Goal: Entertainment & Leisure: Consume media (video, audio)

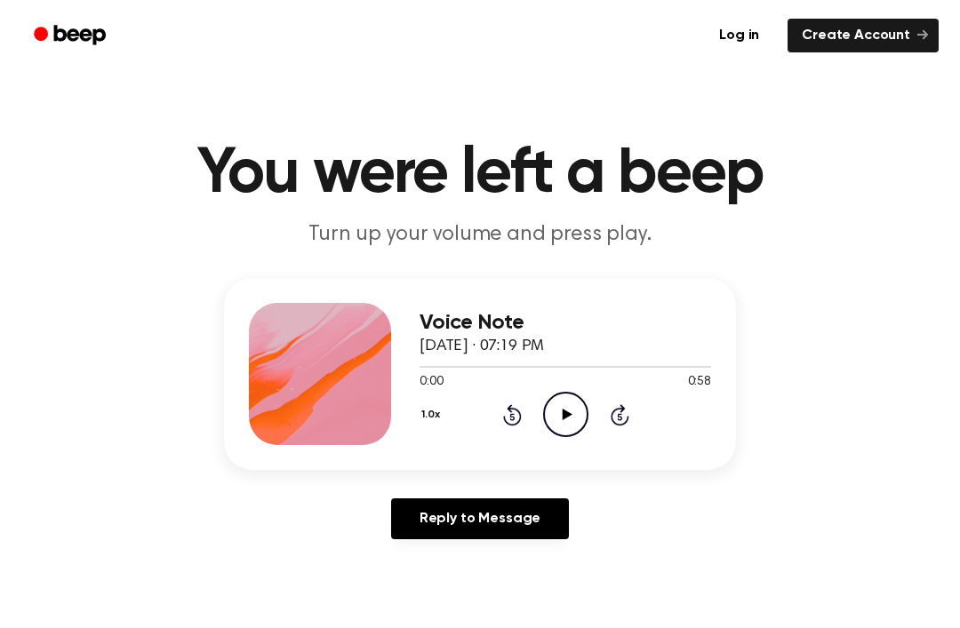
click at [558, 399] on icon "Play Audio" at bounding box center [565, 414] width 45 height 45
click at [569, 420] on icon at bounding box center [566, 415] width 8 height 12
click at [565, 427] on icon "Play Audio" at bounding box center [565, 414] width 45 height 45
click at [556, 403] on icon "Pause Audio" at bounding box center [565, 414] width 45 height 45
click at [574, 422] on icon "Play Audio" at bounding box center [565, 414] width 45 height 45
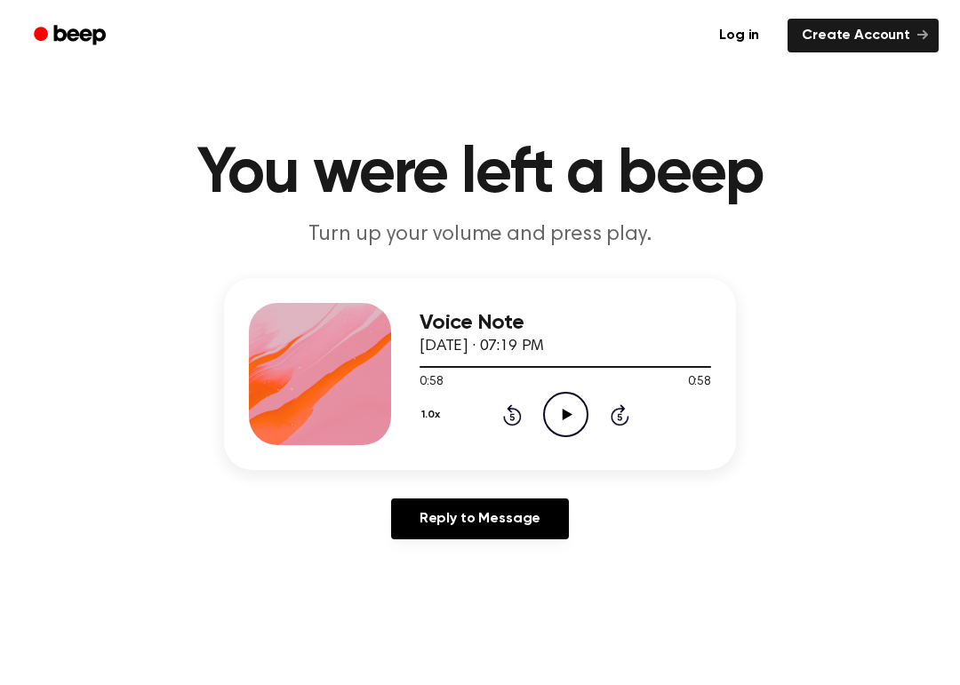
click at [640, 418] on div "1.0x Rewind 5 seconds Play Audio Skip 5 seconds" at bounding box center [564, 414] width 291 height 45
click at [628, 419] on icon at bounding box center [620, 414] width 19 height 21
click at [611, 416] on icon at bounding box center [620, 414] width 19 height 21
click at [514, 420] on icon at bounding box center [511, 416] width 4 height 7
click at [510, 415] on icon "Rewind 5 seconds" at bounding box center [512, 414] width 20 height 23
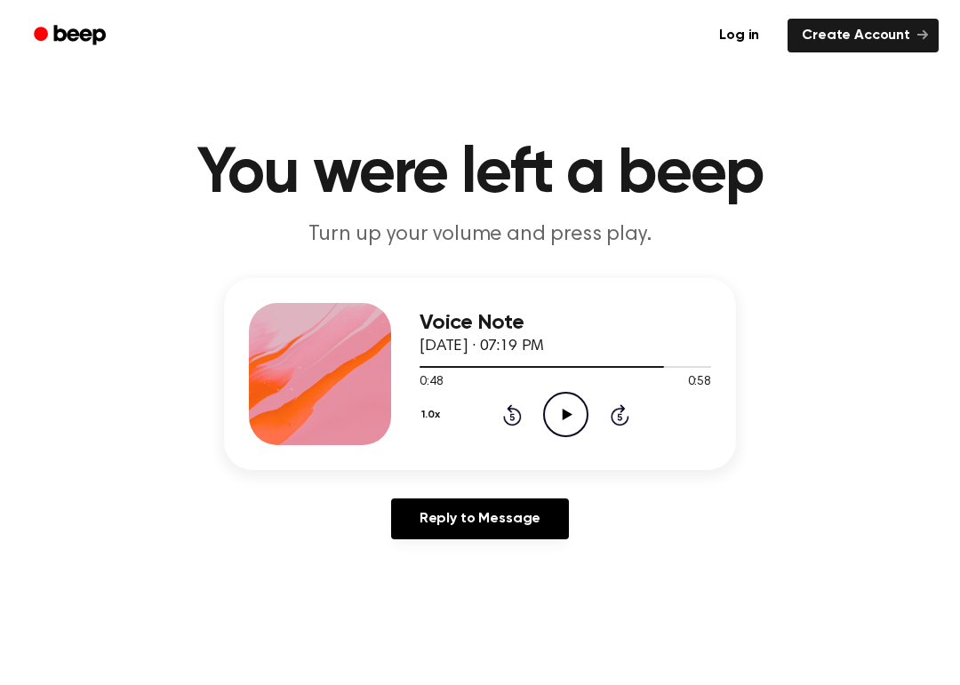
click at [523, 413] on div "1.0x Rewind 5 seconds Play Audio Skip 5 seconds" at bounding box center [564, 414] width 291 height 45
click at [527, 419] on div "1.0x Rewind 5 seconds Play Audio Skip 5 seconds" at bounding box center [564, 414] width 291 height 45
click at [511, 426] on icon at bounding box center [512, 414] width 19 height 21
click at [511, 411] on icon at bounding box center [512, 414] width 19 height 21
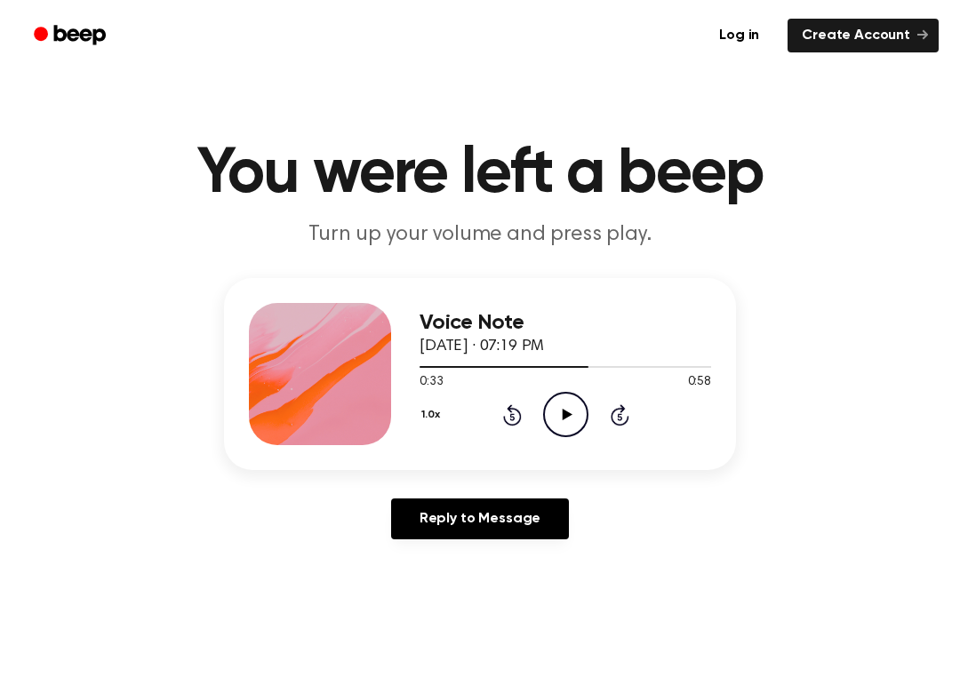
click at [508, 419] on icon "Rewind 5 seconds" at bounding box center [512, 414] width 20 height 23
click at [514, 421] on icon "Rewind 5 seconds" at bounding box center [512, 414] width 20 height 23
click at [513, 420] on icon at bounding box center [511, 416] width 4 height 7
click at [517, 419] on icon "Rewind 5 seconds" at bounding box center [512, 414] width 20 height 23
click at [502, 423] on icon "Rewind 5 seconds" at bounding box center [512, 414] width 20 height 23
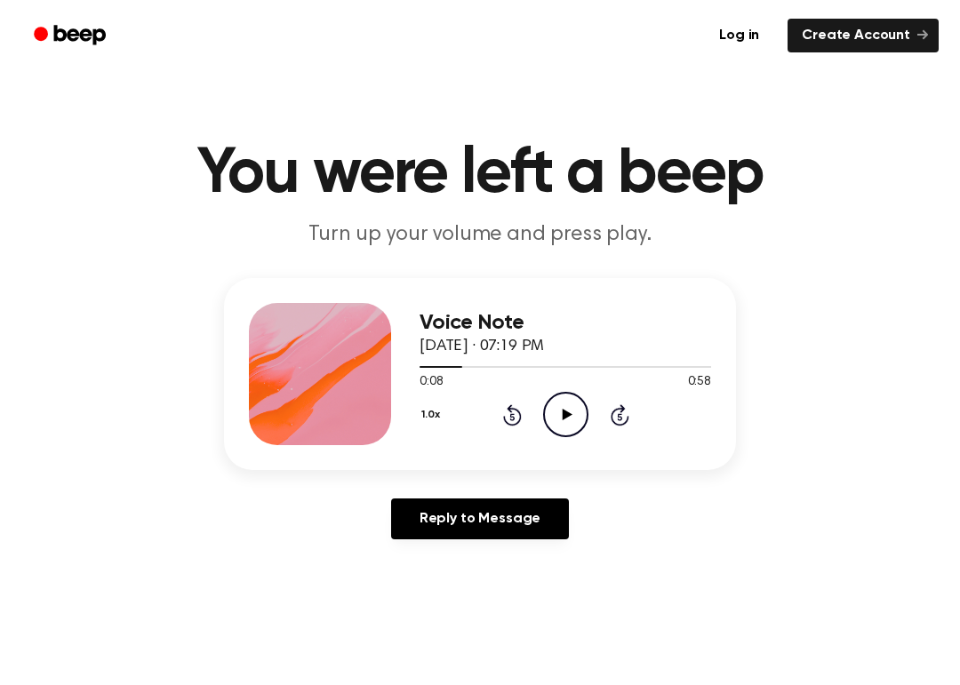
click at [505, 425] on icon "Rewind 5 seconds" at bounding box center [512, 414] width 20 height 23
click at [505, 424] on icon "Rewind 5 seconds" at bounding box center [512, 414] width 20 height 23
click at [507, 419] on icon "Rewind 5 seconds" at bounding box center [512, 414] width 20 height 23
click at [562, 411] on icon "Play Audio" at bounding box center [565, 414] width 45 height 45
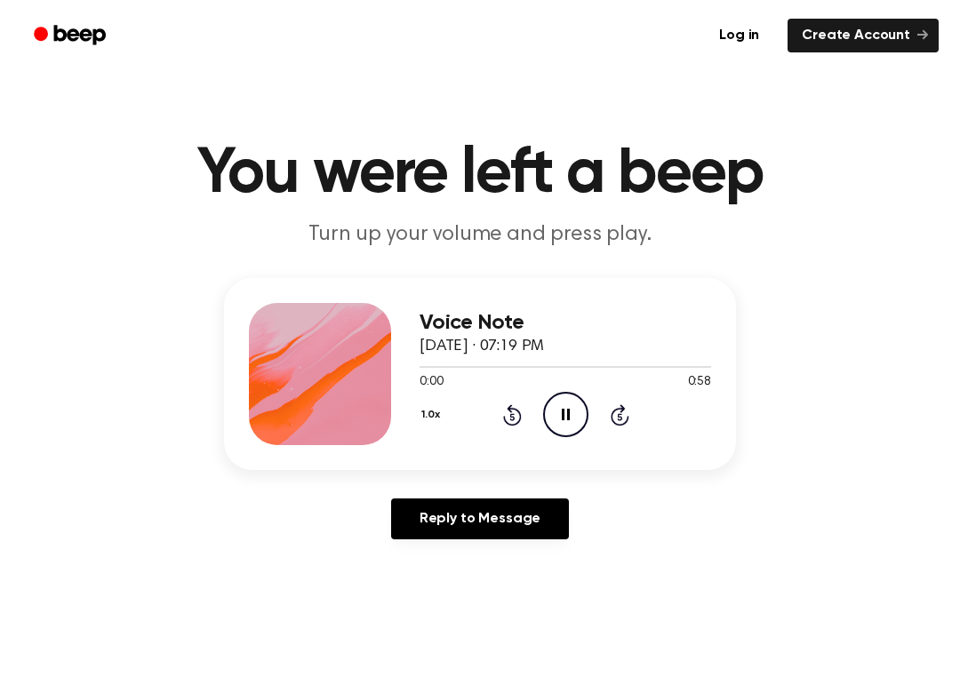
click at [874, 627] on main "You were left a beep Turn up your volume and press play. Voice Note September 2…" at bounding box center [480, 548] width 960 height 1096
click at [555, 419] on icon "Pause Audio" at bounding box center [565, 414] width 45 height 45
click at [565, 423] on icon "Play Audio" at bounding box center [565, 414] width 45 height 45
click at [538, 395] on div "1.0x Rewind 5 seconds Pause Audio Skip 5 seconds" at bounding box center [564, 414] width 291 height 45
click at [579, 414] on icon "Pause Audio" at bounding box center [565, 414] width 45 height 45
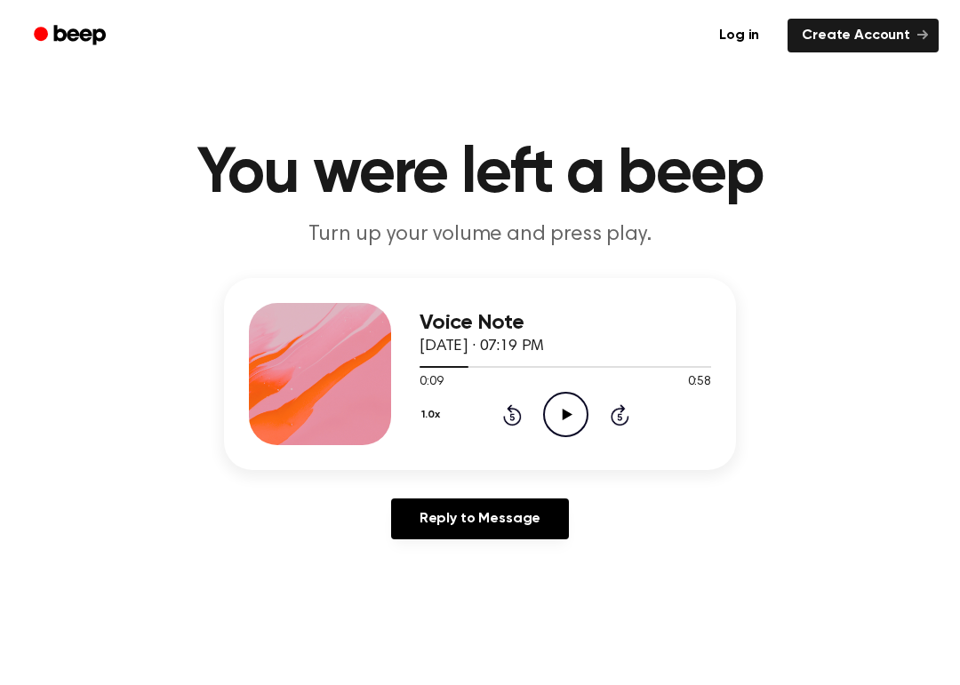
click at [568, 426] on icon "Play Audio" at bounding box center [565, 414] width 45 height 45
click at [541, 384] on div "0:12 0:58" at bounding box center [564, 382] width 291 height 19
click at [564, 409] on icon "Pause Audio" at bounding box center [565, 414] width 45 height 45
